Goal: Task Accomplishment & Management: Use online tool/utility

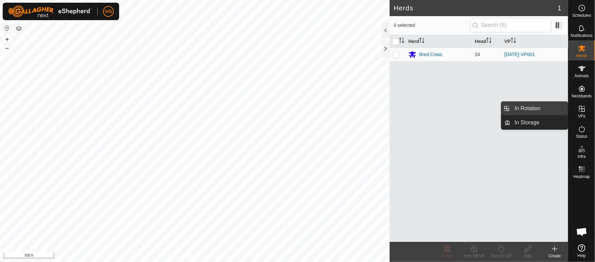
click at [530, 107] on link "In Rotation" at bounding box center [539, 108] width 57 height 13
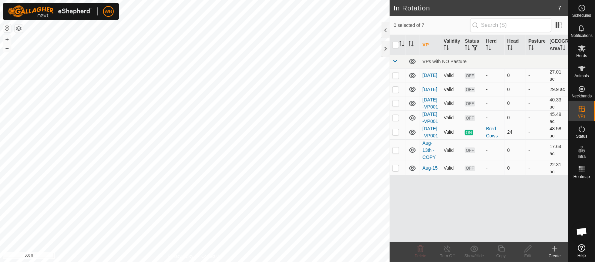
click at [394, 135] on p-checkbox at bounding box center [395, 131] width 7 height 5
checkbox input "true"
click at [501, 248] on icon at bounding box center [501, 249] width 8 height 8
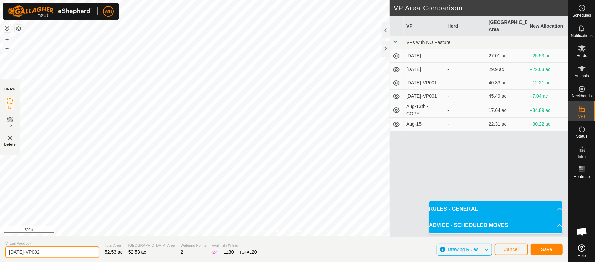
click at [22, 250] on input "[DATE]-VP002" at bounding box center [52, 252] width 94 height 12
click at [35, 252] on input "[DATE]-VP002" at bounding box center [52, 252] width 94 height 12
type input "[DATE]-VP001"
click at [540, 248] on button "Save" at bounding box center [547, 249] width 32 height 12
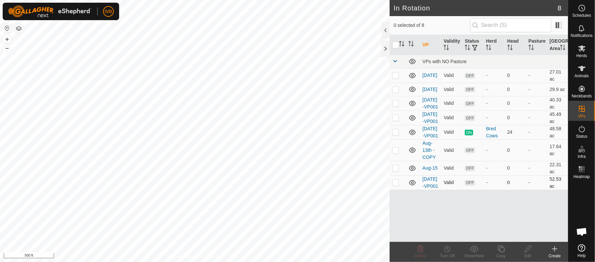
click at [394, 185] on p-checkbox at bounding box center [395, 182] width 7 height 5
checkbox input "false"
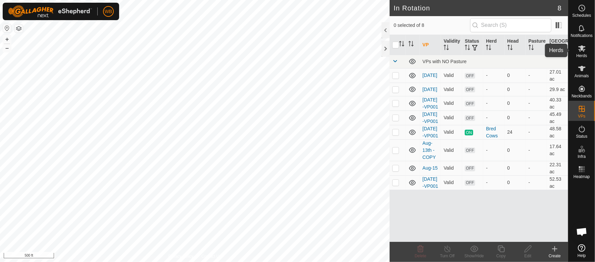
click at [582, 52] on es-mob-svg-icon at bounding box center [582, 48] width 12 height 11
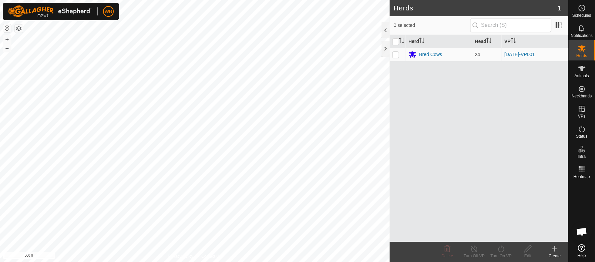
click at [395, 55] on p-checkbox at bounding box center [395, 54] width 7 height 5
checkbox input "true"
click at [393, 56] on p-checkbox at bounding box center [395, 54] width 7 height 5
checkbox input "false"
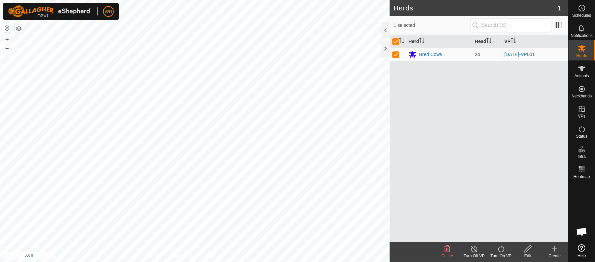
checkbox input "false"
click at [395, 54] on p-checkbox at bounding box center [395, 54] width 7 height 5
checkbox input "true"
click at [496, 252] on turn-on-svg-icon at bounding box center [501, 249] width 27 height 8
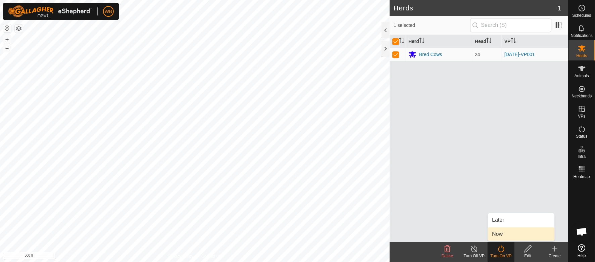
click at [508, 236] on link "Now" at bounding box center [521, 233] width 66 height 13
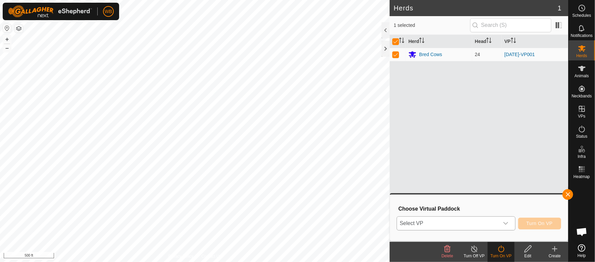
click at [507, 224] on icon "dropdown trigger" at bounding box center [505, 223] width 5 height 5
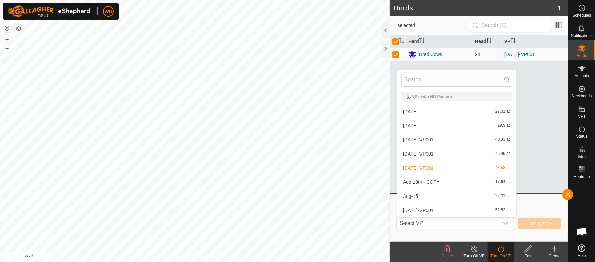
click at [422, 212] on li "[DATE]-VP001 52.53 ac" at bounding box center [456, 209] width 119 height 13
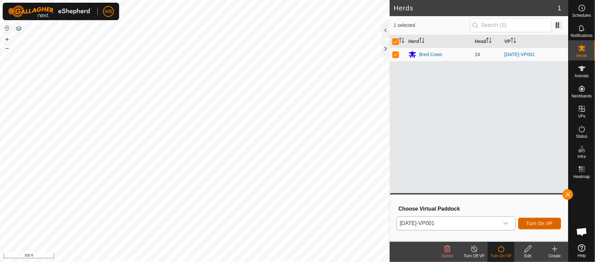
click at [540, 224] on span "Turn On VP" at bounding box center [540, 223] width 26 height 5
